Goal: Navigation & Orientation: Find specific page/section

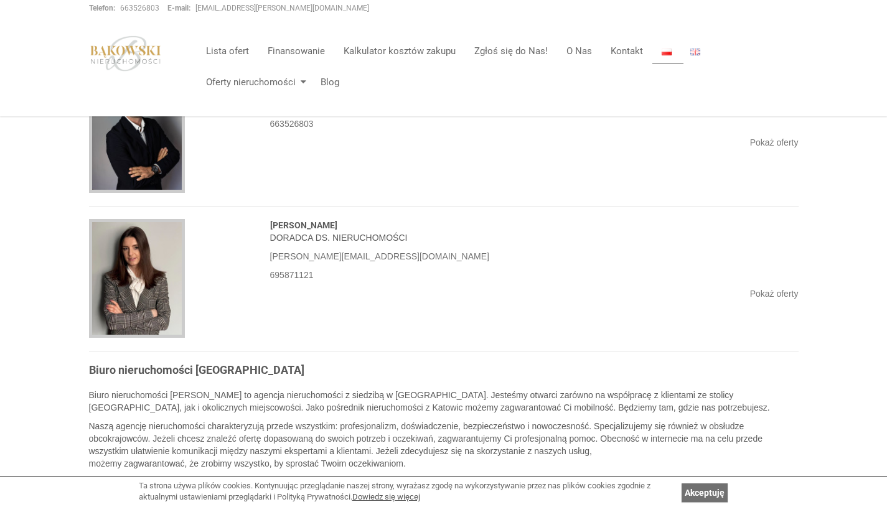
scroll to position [1411, 0]
click at [772, 298] on link "Pokaż oferty" at bounding box center [774, 295] width 49 height 10
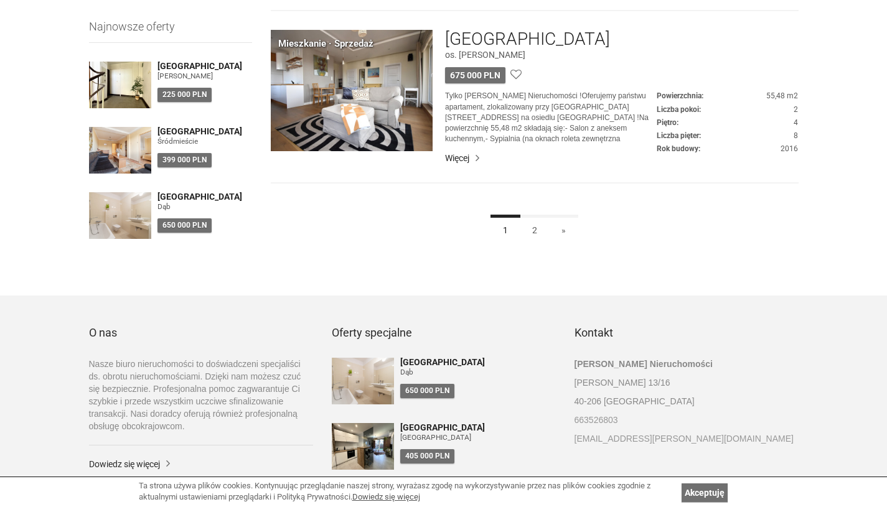
scroll to position [1256, 0]
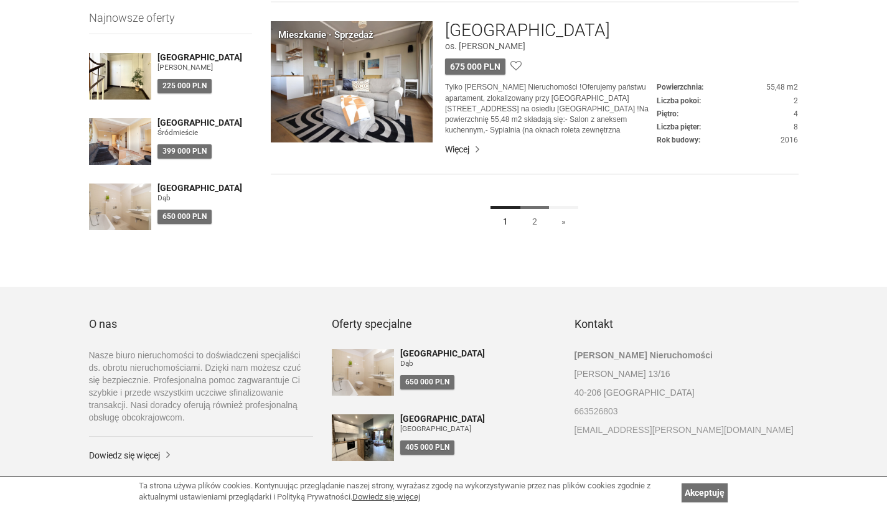
click at [537, 215] on link "2" at bounding box center [535, 220] width 30 height 28
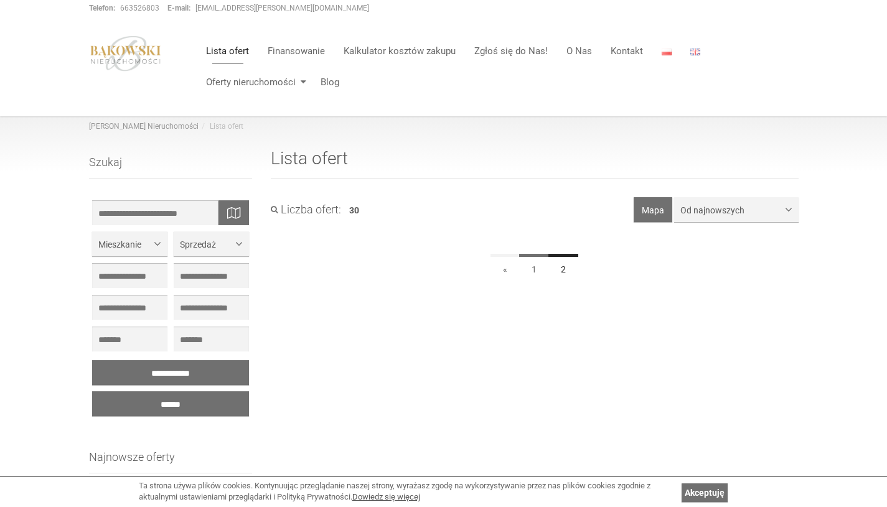
click at [533, 277] on link "1" at bounding box center [534, 268] width 30 height 28
